Goal: Find contact information: Find contact information

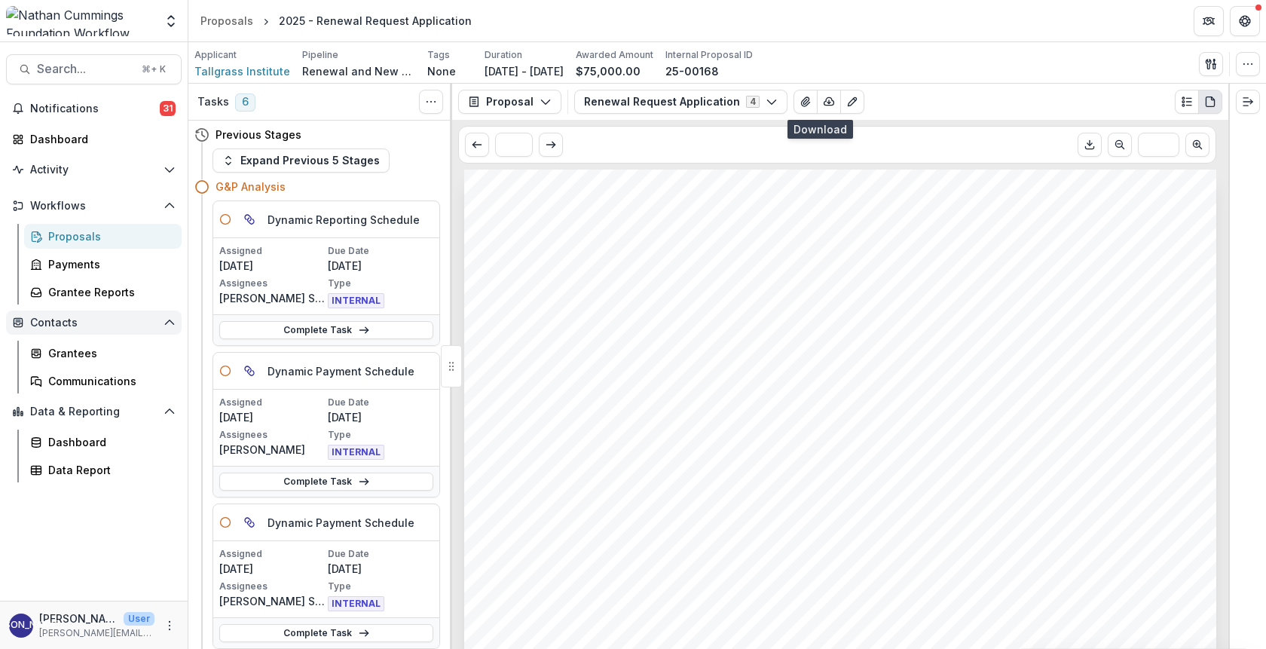
click at [53, 321] on span "Contacts" at bounding box center [93, 323] width 127 height 13
click at [61, 351] on div "Grantees" at bounding box center [108, 353] width 121 height 16
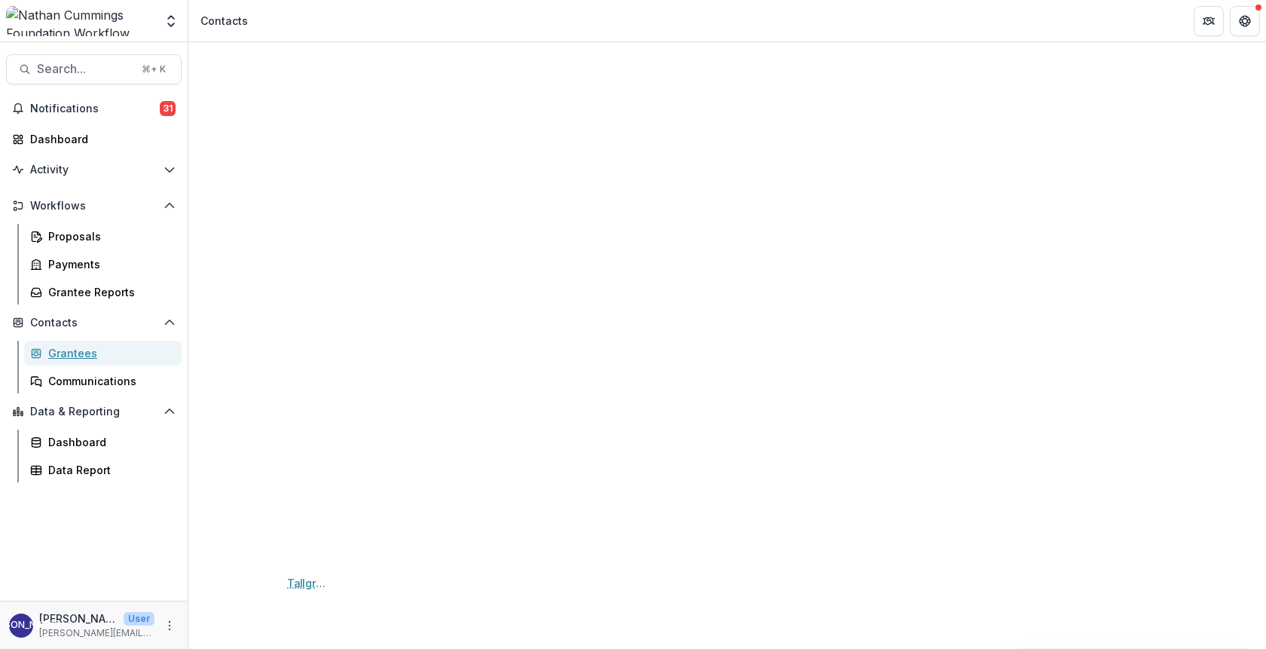
scroll to position [540, 0]
drag, startPoint x: 1099, startPoint y: 424, endPoint x: 959, endPoint y: 428, distance: 140.2
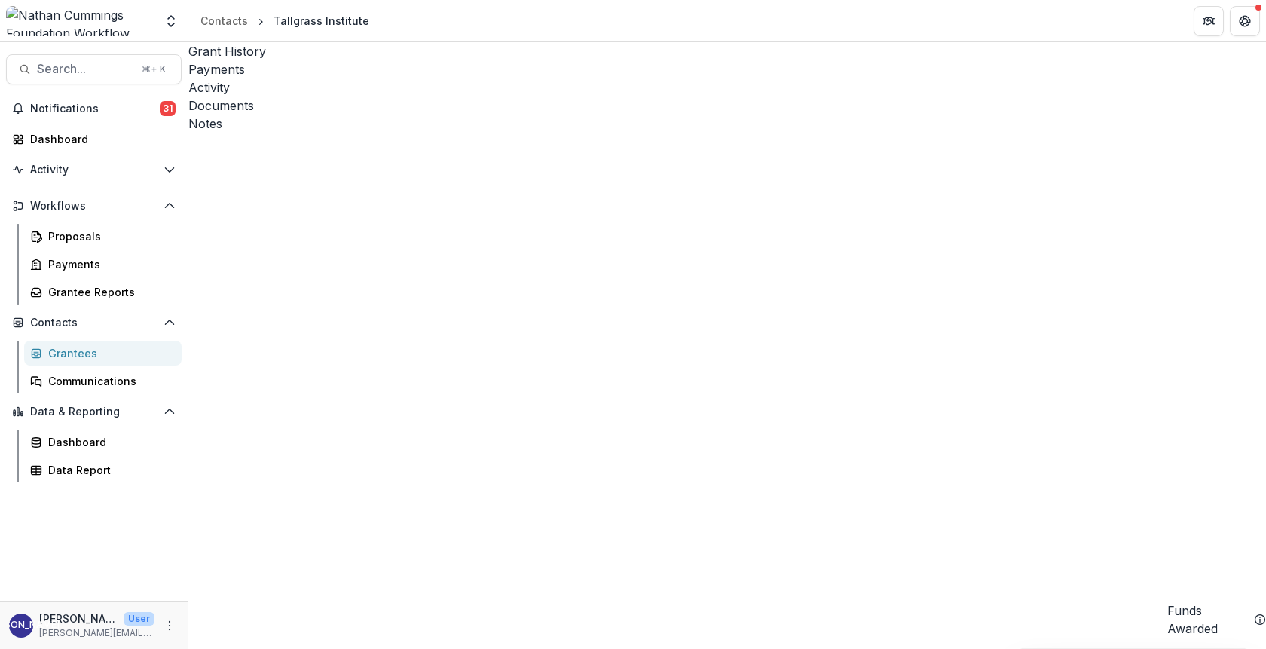
copy link "[EMAIL_ADDRESS][DOMAIN_NAME]"
